Goal: Check status: Check status

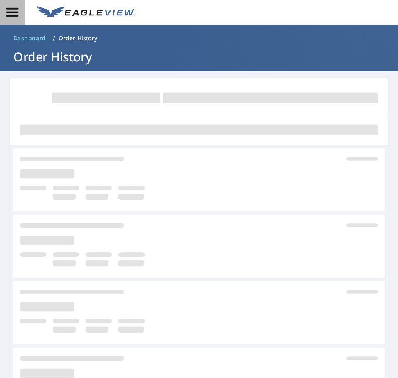
click at [16, 12] on icon "button" at bounding box center [12, 12] width 12 height 9
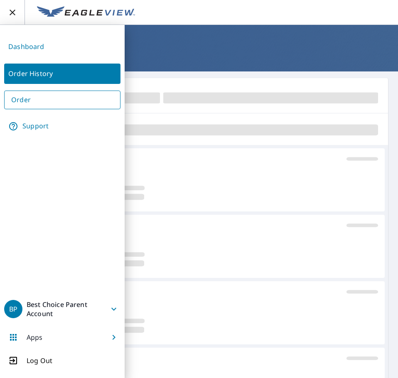
click at [184, 106] on div at bounding box center [199, 95] width 378 height 35
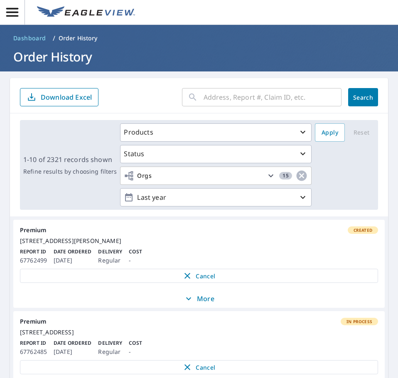
type input "[STREET_ADDRESS]"
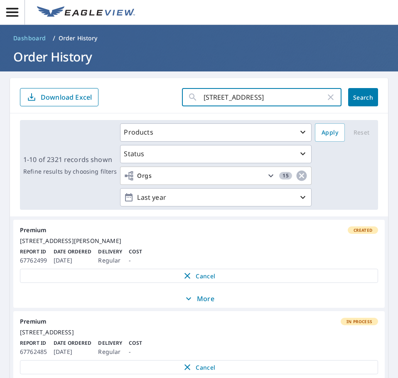
click button "Search" at bounding box center [363, 97] width 30 height 18
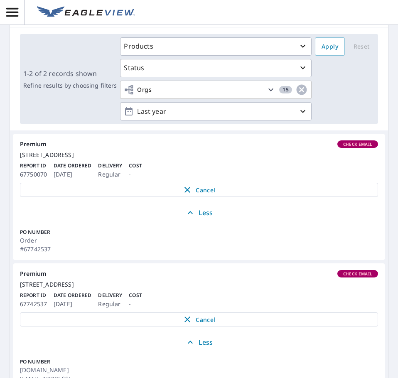
scroll to position [141, 0]
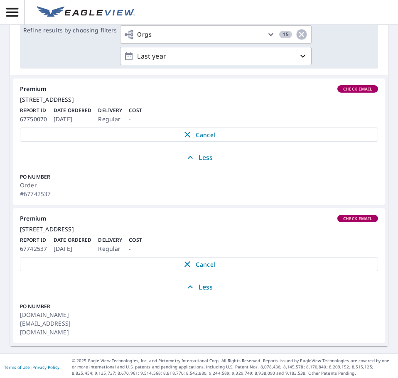
click at [228, 233] on div "[STREET_ADDRESS]" at bounding box center [199, 229] width 358 height 7
click at [193, 167] on button "Less" at bounding box center [199, 157] width 372 height 18
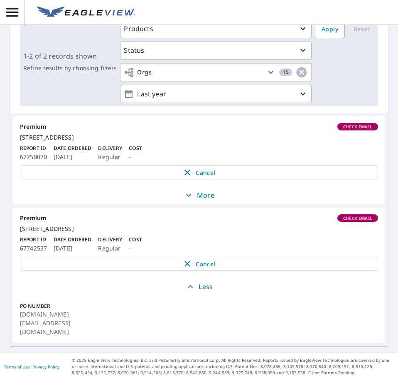
scroll to position [103, 0]
click at [55, 233] on div "[STREET_ADDRESS]" at bounding box center [199, 229] width 358 height 7
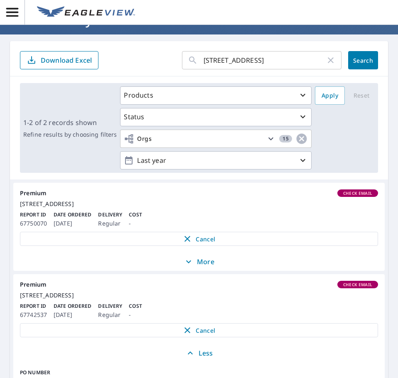
scroll to position [0, 0]
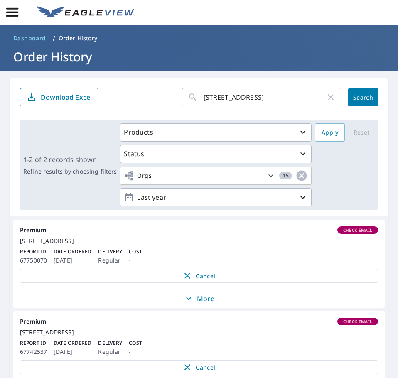
click at [13, 10] on icon "button" at bounding box center [12, 12] width 15 height 15
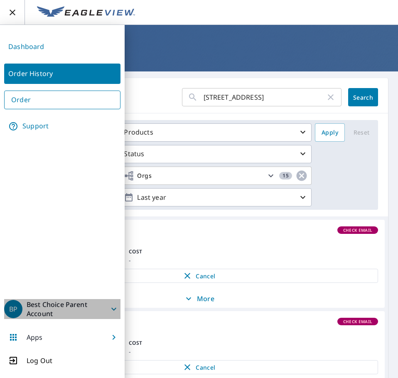
click at [76, 312] on p "Best Choice Parent Account" at bounding box center [67, 309] width 81 height 18
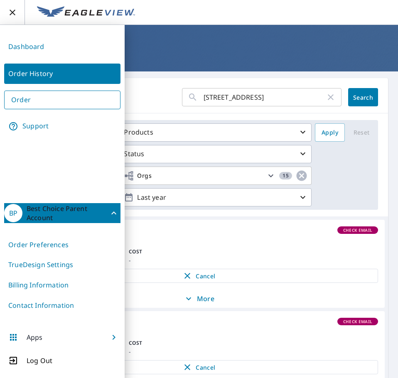
click at [62, 310] on link "Contact Information" at bounding box center [62, 306] width 116 height 20
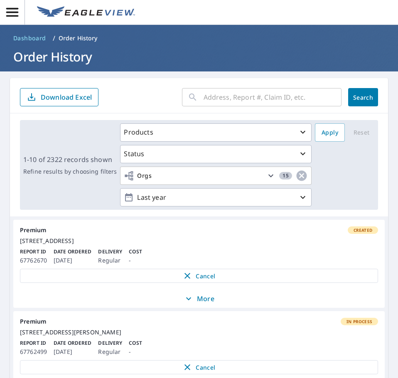
type input "[STREET_ADDRESS]"
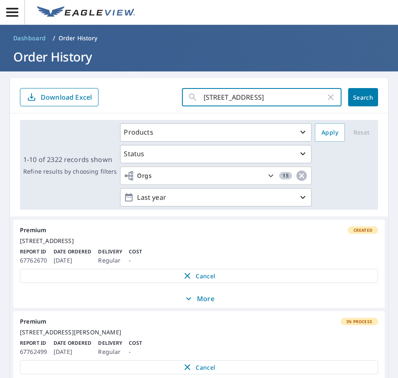
click button "Search" at bounding box center [363, 97] width 30 height 18
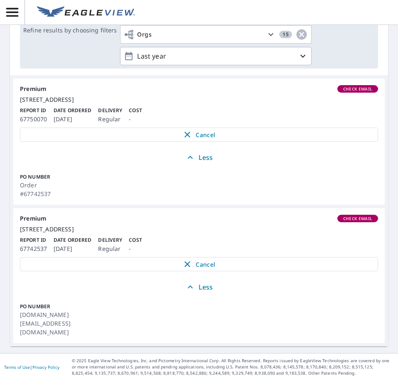
click at [196, 163] on p "Less" at bounding box center [199, 158] width 28 height 10
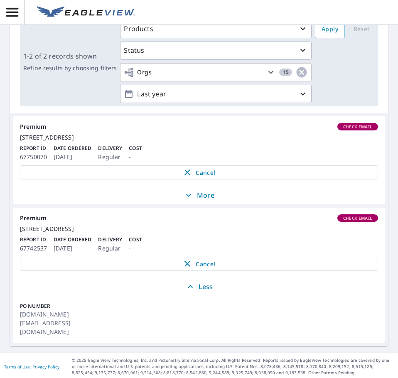
scroll to position [103, 0]
click at [180, 201] on span "More" at bounding box center [199, 196] width 362 height 10
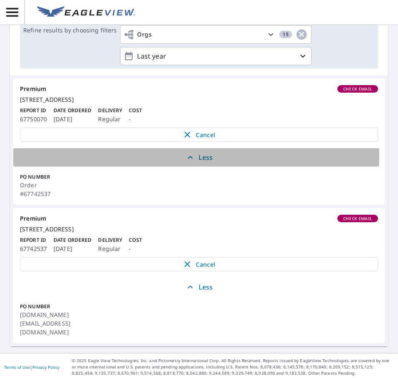
click at [193, 163] on p "Less" at bounding box center [199, 158] width 28 height 10
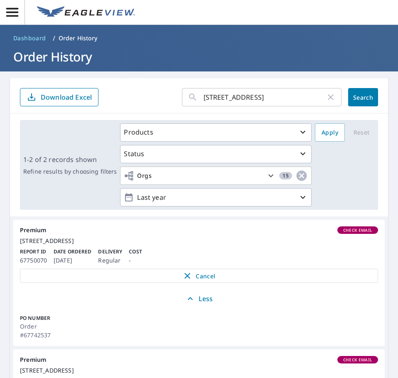
click at [157, 90] on form "1004 Kensington Square ​ Search Download Excel" at bounding box center [199, 97] width 358 height 18
